Goal: Task Accomplishment & Management: Complete application form

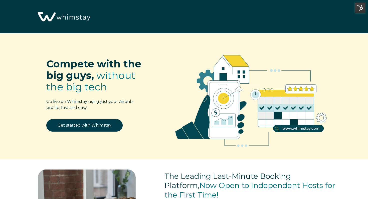
select select "US"
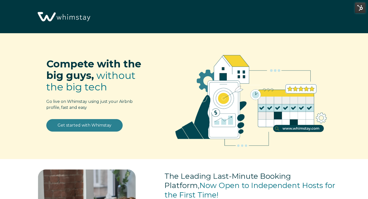
click at [88, 128] on link "Get started with Whimstay" at bounding box center [84, 125] width 76 height 13
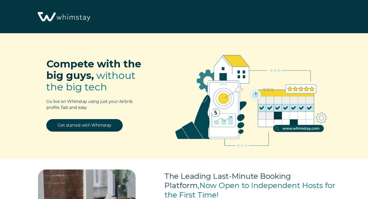
scroll to position [606, 0]
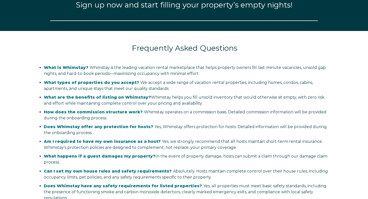
select select "US"
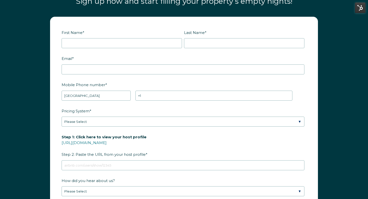
scroll to position [610, 0]
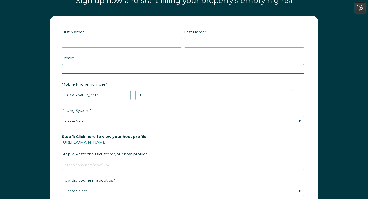
click at [123, 69] on input "Email *" at bounding box center [183, 69] width 243 height 10
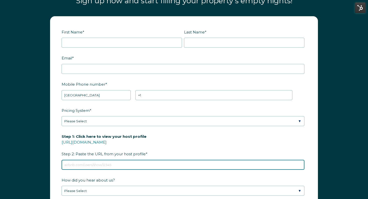
click at [101, 163] on div "Step 1: Click here to view your host profile [URL][DOMAIN_NAME] Step 2: Paste t…" at bounding box center [184, 151] width 245 height 38
paste input "[URL][DOMAIN_NAME]"
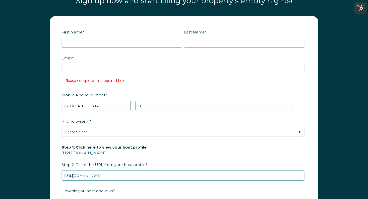
type input "[URL][DOMAIN_NAME]"
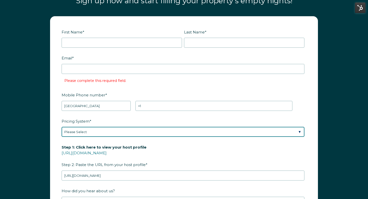
click at [107, 132] on select "Please Select Manual Airbnb Smart Pricing PriceLabs Wheelhouse Beyond Pricing 3…" at bounding box center [183, 132] width 243 height 10
select select "Dynamic"
click at [62, 127] on select "Please Select Manual Airbnb Smart Pricing PriceLabs Wheelhouse Beyond Pricing 3…" at bounding box center [183, 132] width 243 height 10
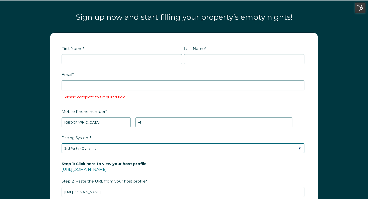
scroll to position [593, 0]
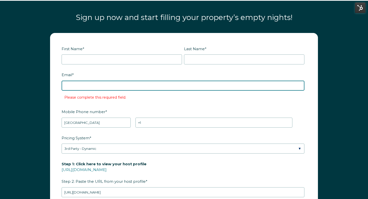
click at [132, 86] on input "Email *" at bounding box center [183, 86] width 243 height 10
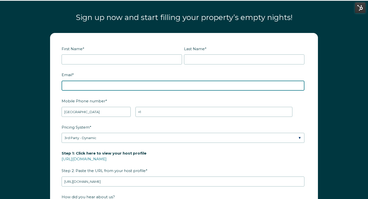
paste input "[EMAIL_ADDRESS][DOMAIN_NAME]"
type input "[EMAIL_ADDRESS][DOMAIN_NAME]"
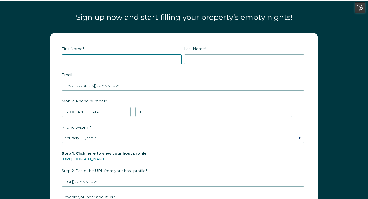
click at [123, 60] on input "First Name *" at bounding box center [122, 60] width 120 height 10
paste input "[PERSON_NAME]"
drag, startPoint x: 90, startPoint y: 61, endPoint x: 70, endPoint y: 60, distance: 20.5
click at [70, 60] on input "[PERSON_NAME]" at bounding box center [122, 60] width 120 height 10
type input "[PERSON_NAME]"
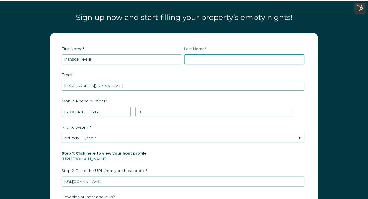
click at [223, 59] on input "Last Name *" at bounding box center [244, 60] width 120 height 10
paste input "[PERSON_NAME]"
type input "[PERSON_NAME]"
click at [173, 76] on label "Email *" at bounding box center [184, 75] width 245 height 9
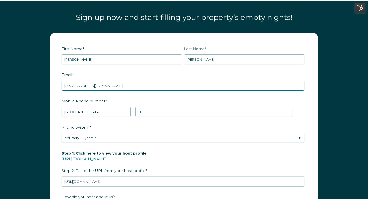
click at [173, 81] on input "[EMAIL_ADDRESS][DOMAIN_NAME]" at bounding box center [183, 86] width 243 height 10
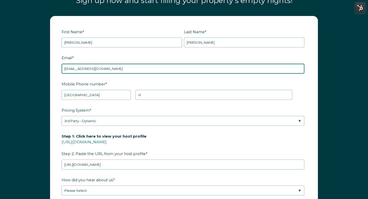
scroll to position [617, 0]
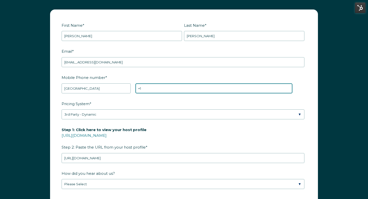
click at [154, 90] on input "+1" at bounding box center [213, 89] width 157 height 10
paste input "[PHONE_NUMBER]"
click at [146, 88] on input "+1 [PHONE_NUMBER]" at bounding box center [213, 89] width 157 height 10
click at [149, 87] on input "+1 469)269-9479" at bounding box center [213, 89] width 157 height 10
click at [155, 88] on input "[PHONE_NUMBER]" at bounding box center [213, 89] width 157 height 10
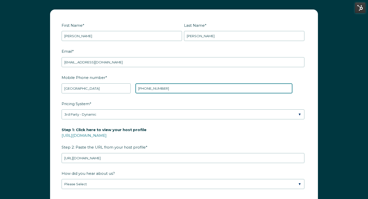
type input "[PHONE_NUMBER]"
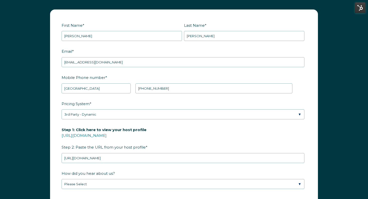
click at [162, 98] on fieldset "Mobile Phone number * * [GEOGRAPHIC_DATA] (‫[GEOGRAPHIC_DATA]‬‎) [GEOGRAPHIC_DA…" at bounding box center [184, 86] width 245 height 26
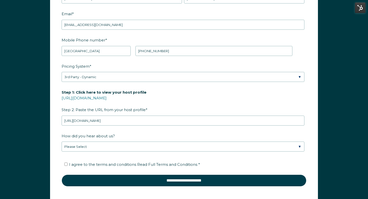
scroll to position [657, 0]
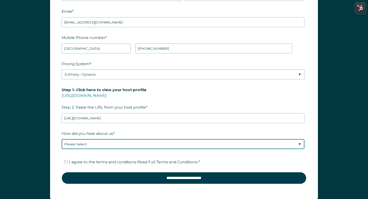
click at [106, 145] on select "Please Select Found Whimstay through a Google search Spoke to a Whimstay salesp…" at bounding box center [183, 144] width 243 height 10
select select "Google Search"
click at [62, 139] on select "Please Select Found Whimstay through a Google search Spoke to a Whimstay salesp…" at bounding box center [183, 144] width 243 height 10
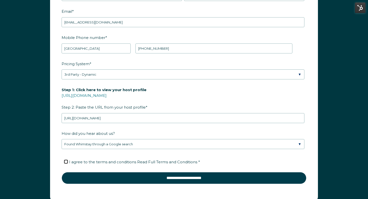
click at [66, 162] on input "I agree to the terms and conditions Read Full Terms and Conditions *" at bounding box center [65, 161] width 3 height 3
checkbox input "true"
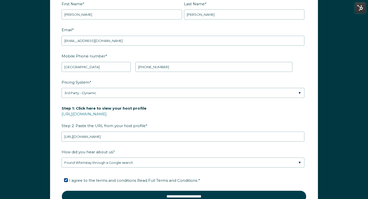
scroll to position [640, 0]
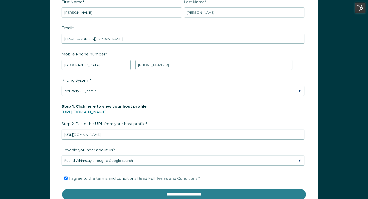
click at [136, 191] on input "**********" at bounding box center [184, 195] width 245 height 12
